Goal: Information Seeking & Learning: Learn about a topic

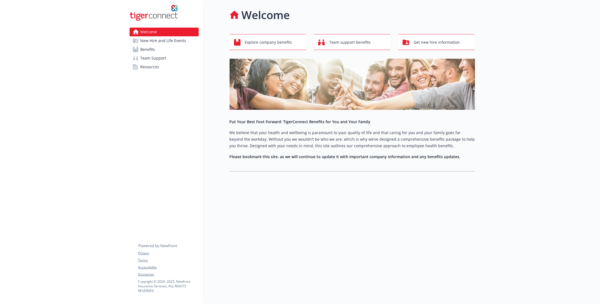
click at [157, 49] on link "Benefits" at bounding box center [164, 49] width 69 height 9
click at [156, 50] on link "Benefits" at bounding box center [164, 49] width 69 height 9
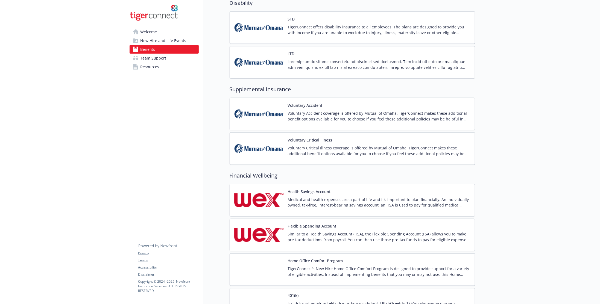
scroll to position [629, 0]
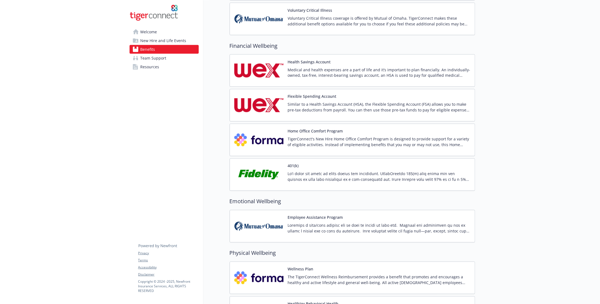
click at [259, 165] on img at bounding box center [258, 174] width 49 height 23
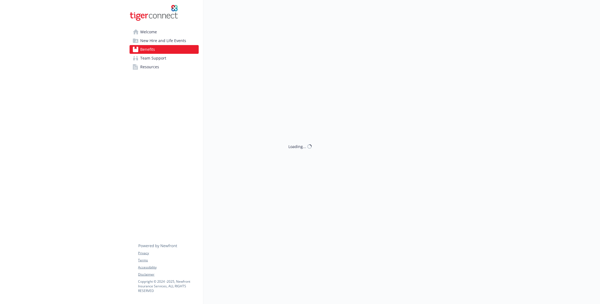
scroll to position [629, 0]
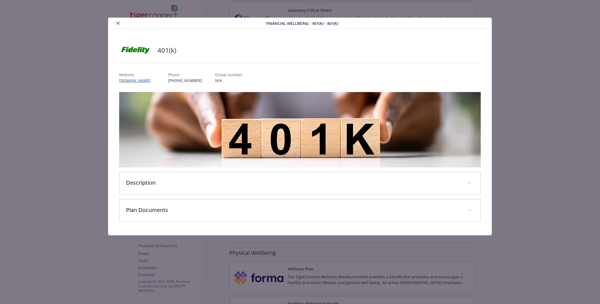
click at [119, 27] on div "Financial Wellbeing - 401(k) - 401(k)" at bounding box center [300, 23] width 384 height 11
click at [118, 25] on button "close" at bounding box center [118, 23] width 7 height 7
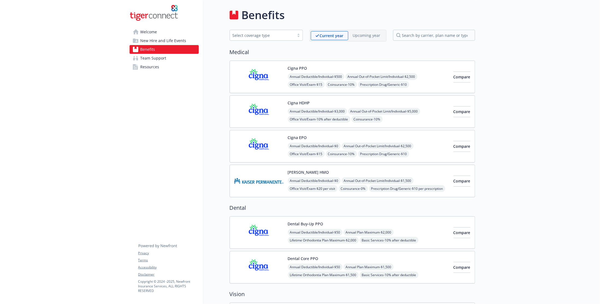
click at [368, 39] on div "Upcoming year" at bounding box center [366, 35] width 37 height 8
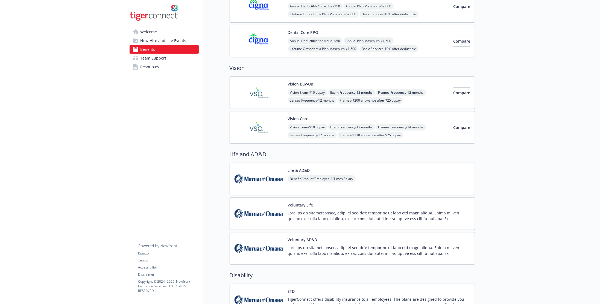
scroll to position [246, 0]
